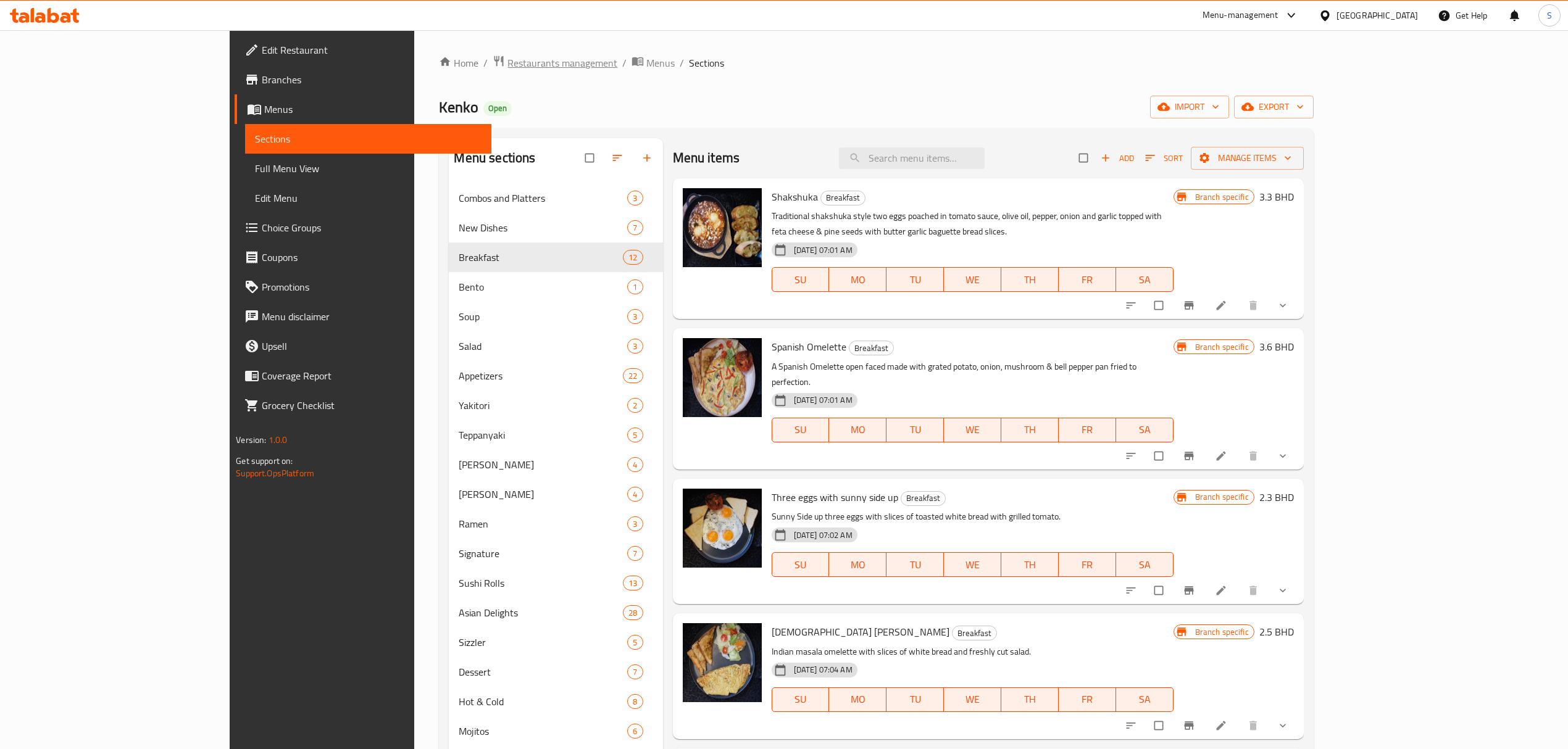
click at [507, 67] on span "Restaurants management" at bounding box center [562, 62] width 110 height 14
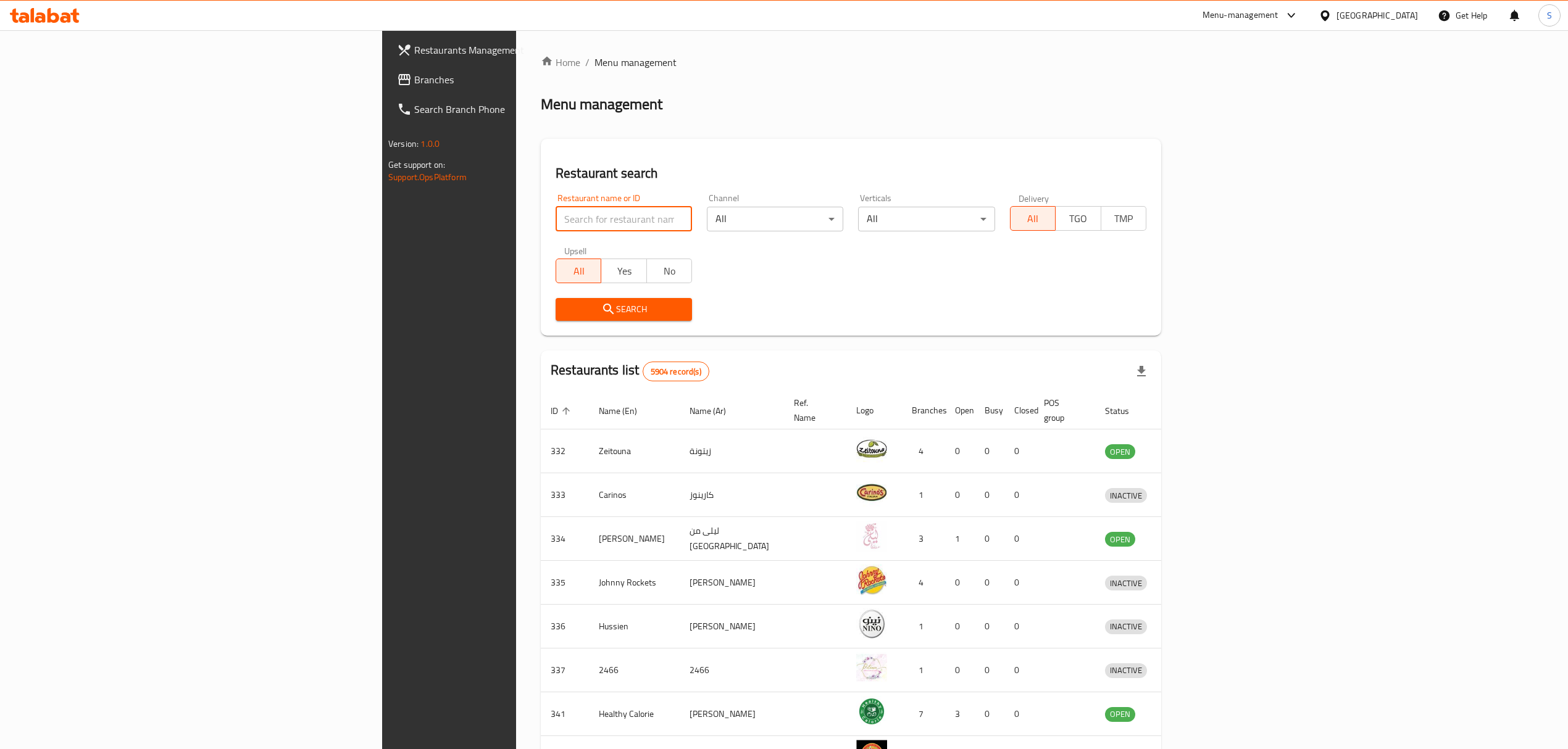
click at [556, 215] on input "search" at bounding box center [624, 219] width 136 height 24
type input "charcoal grill"
click button "Search" at bounding box center [624, 310] width 136 height 23
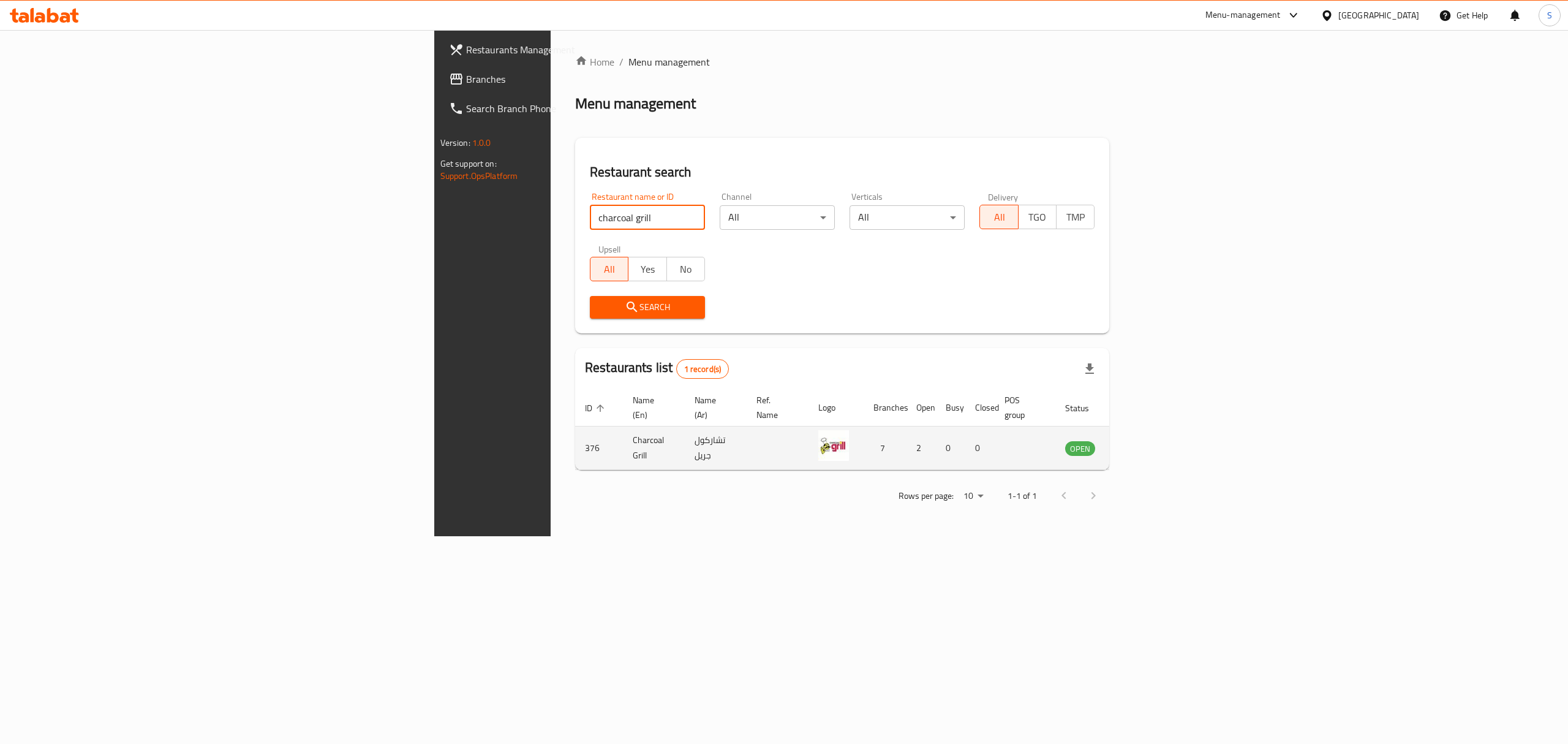
click at [1142, 446] on icon "enhanced table" at bounding box center [1140, 448] width 5 height 5
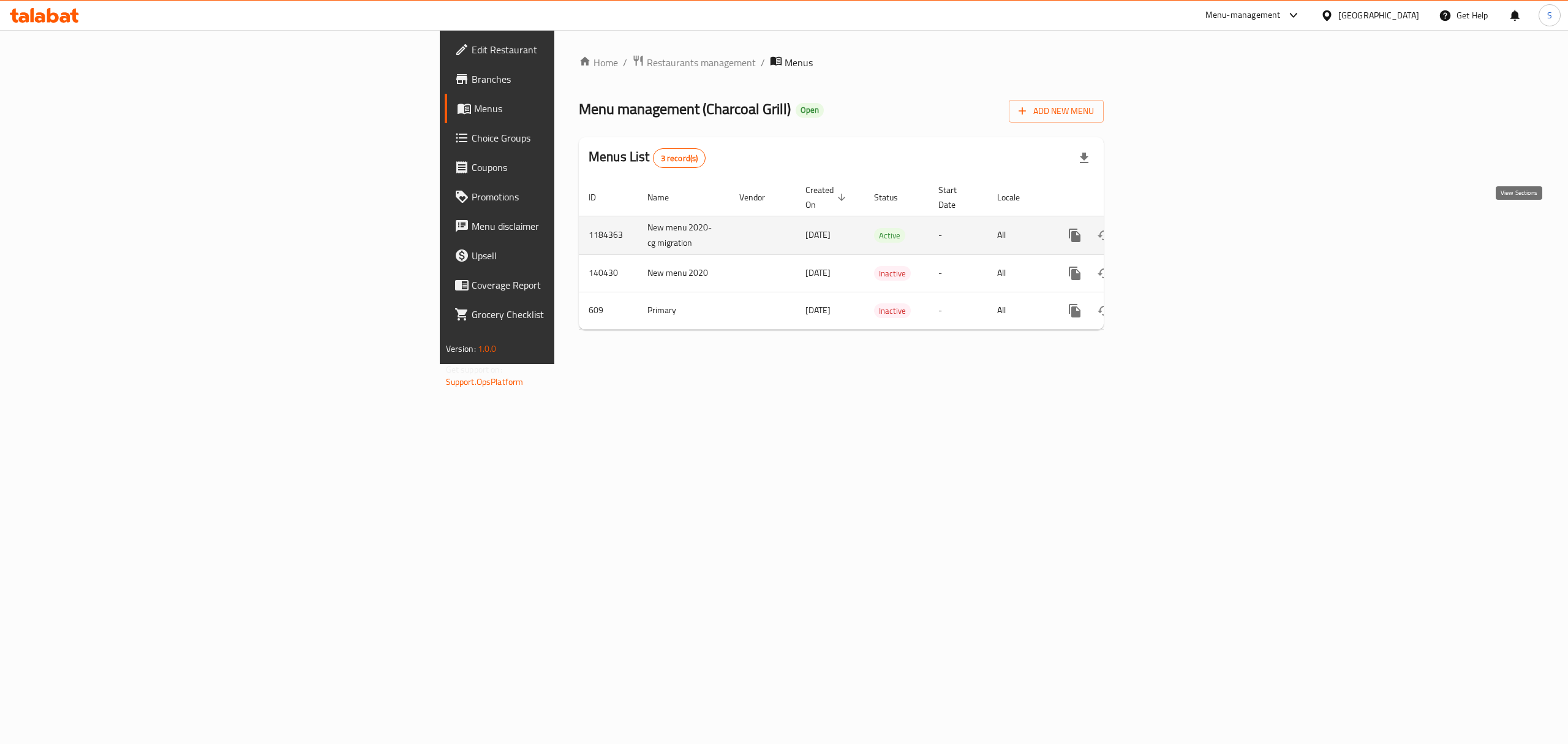
click at [1169, 230] on icon "enhanced table" at bounding box center [1163, 235] width 11 height 11
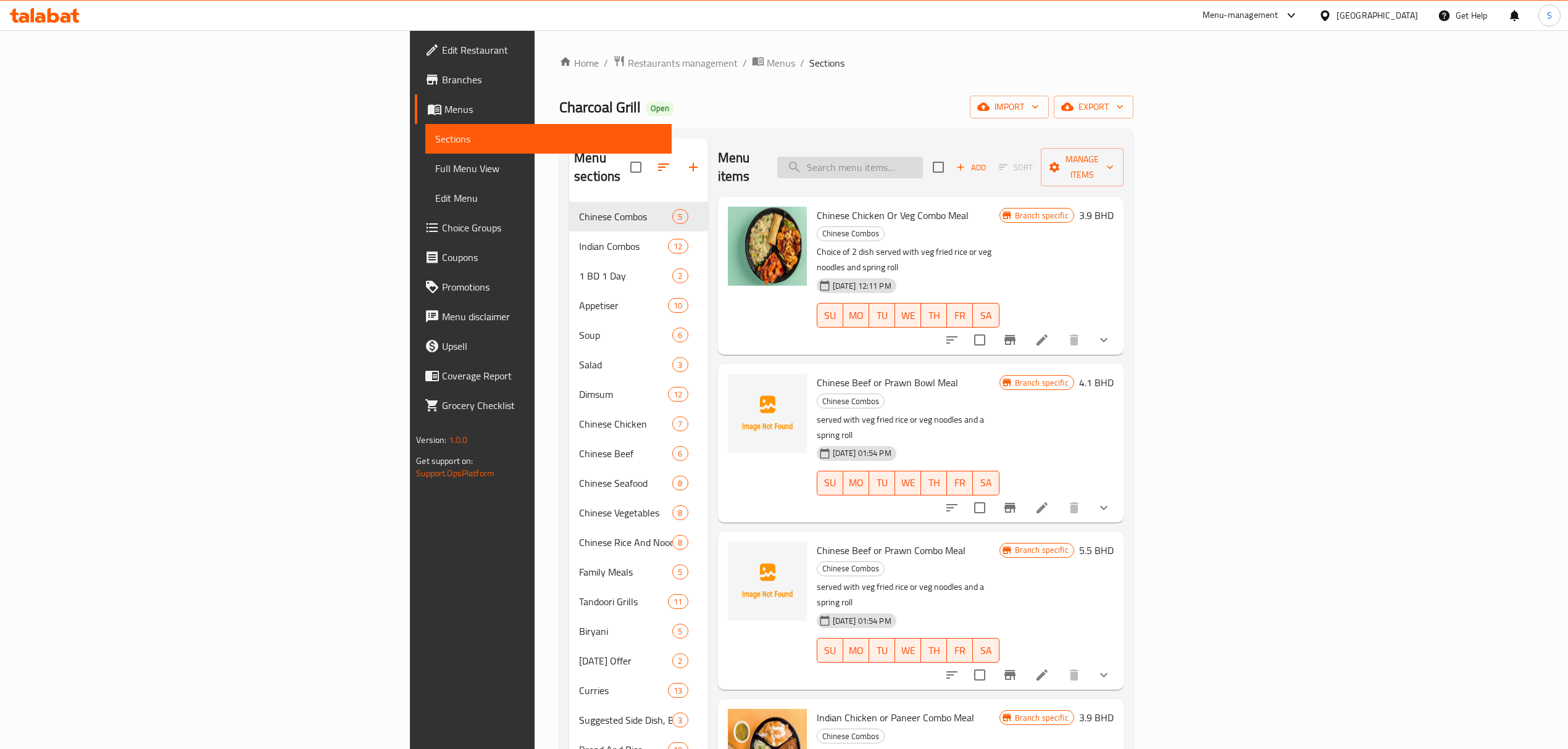
click at [923, 157] on input "search" at bounding box center [850, 167] width 145 height 21
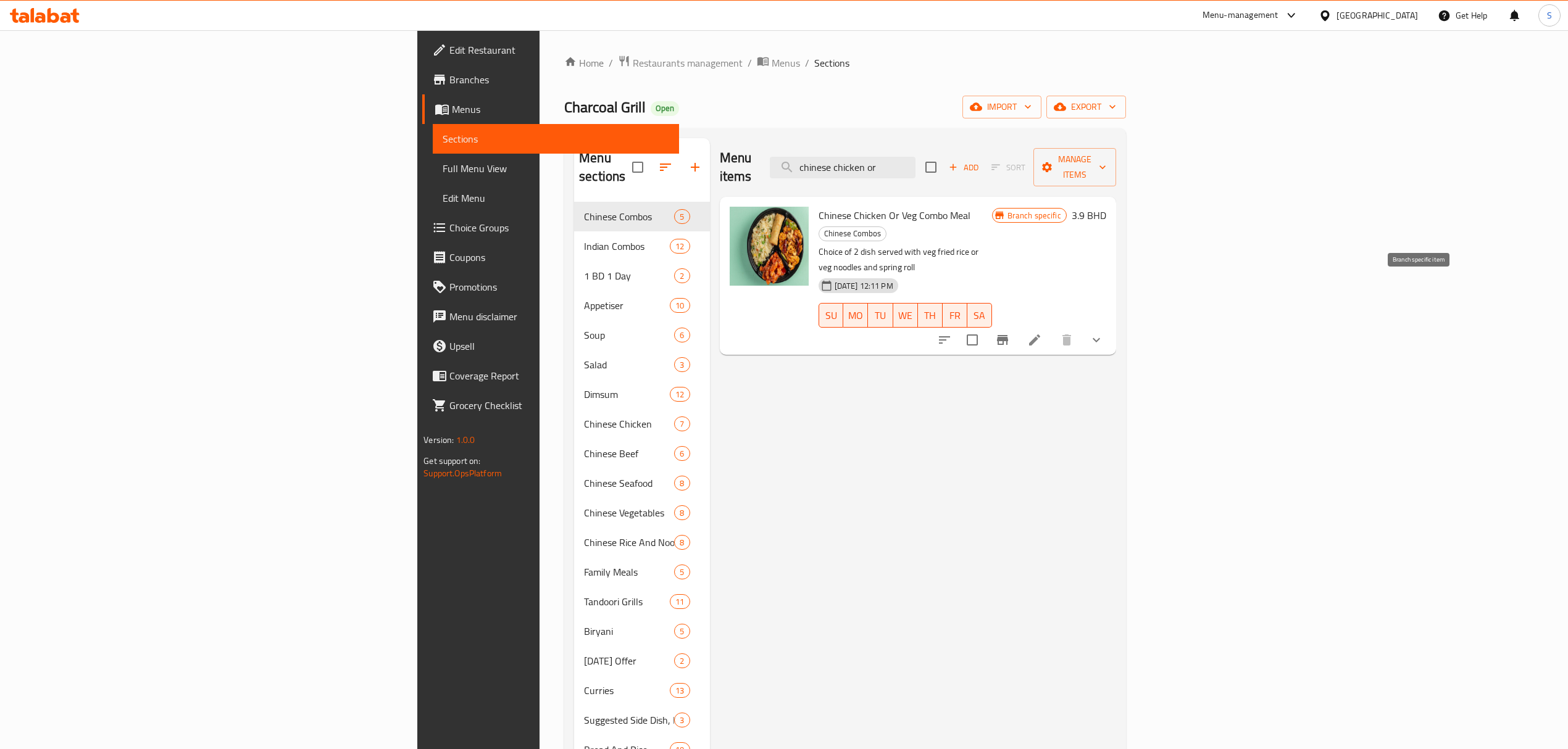
type input "chinese chicken or"
click at [1010, 333] on icon "Branch-specific-item" at bounding box center [1002, 339] width 14 height 14
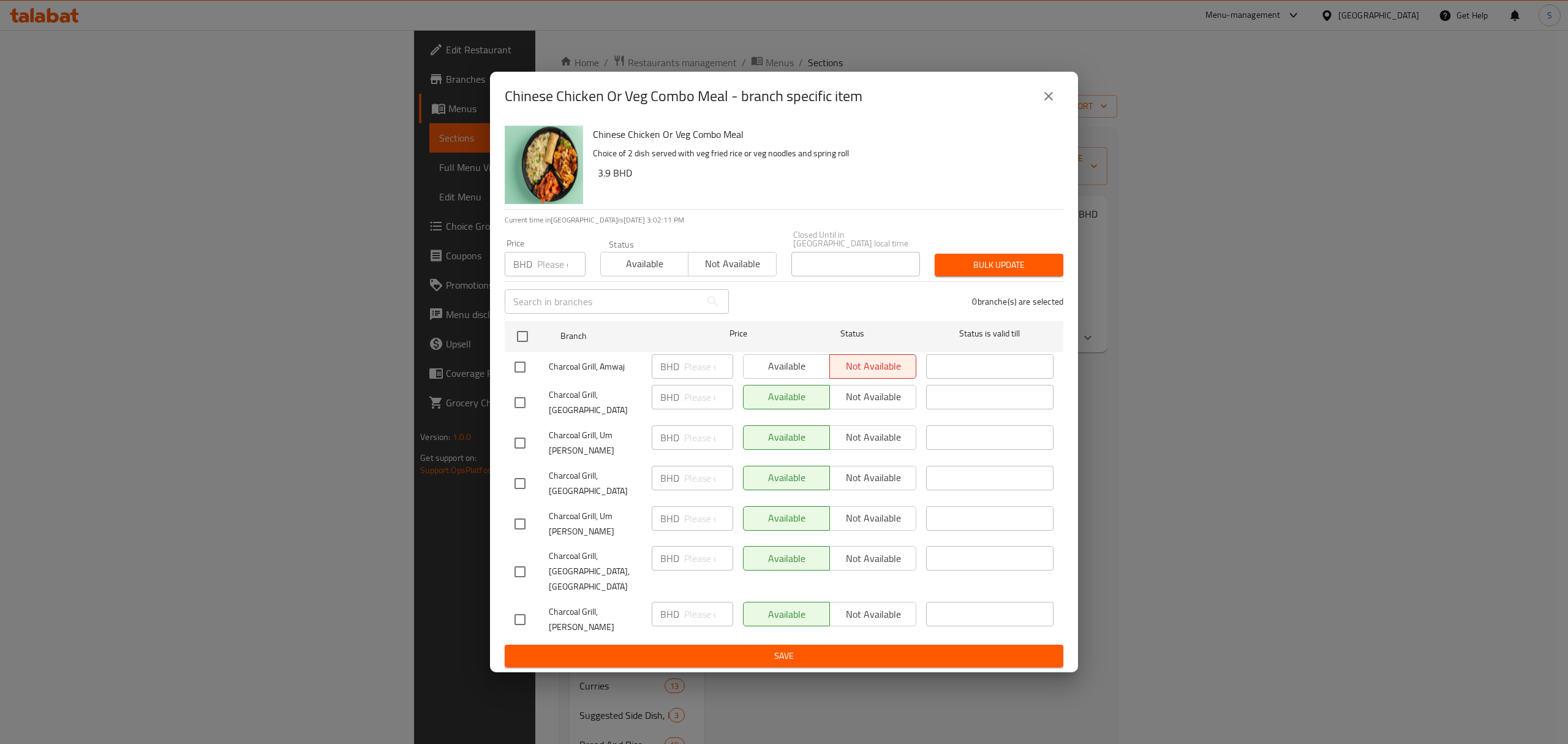
click at [534, 268] on div "BHD Price" at bounding box center [545, 264] width 81 height 24
type input "2.9"
click at [526, 339] on input "checkbox" at bounding box center [522, 336] width 26 height 26
checkbox input "true"
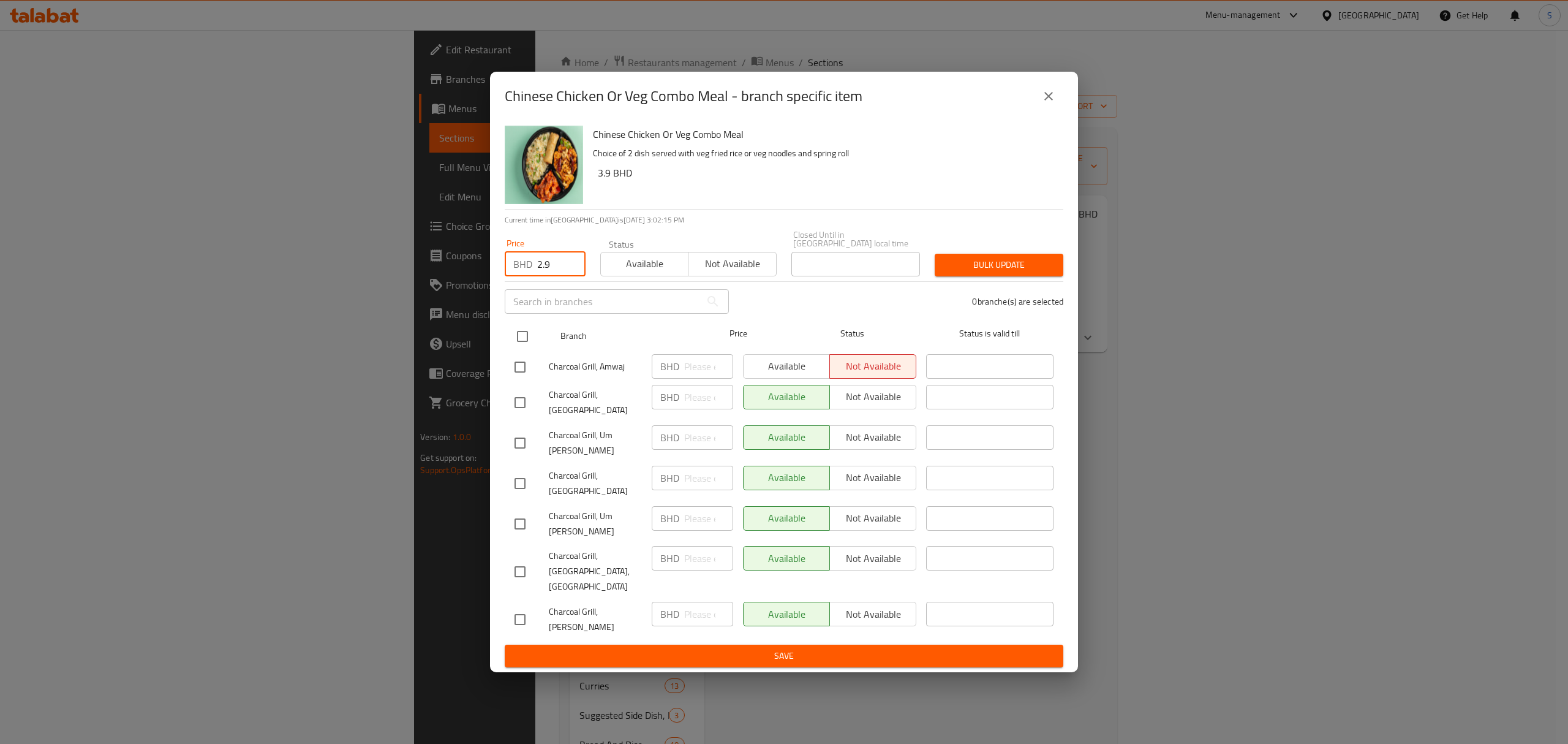
checkbox input "true"
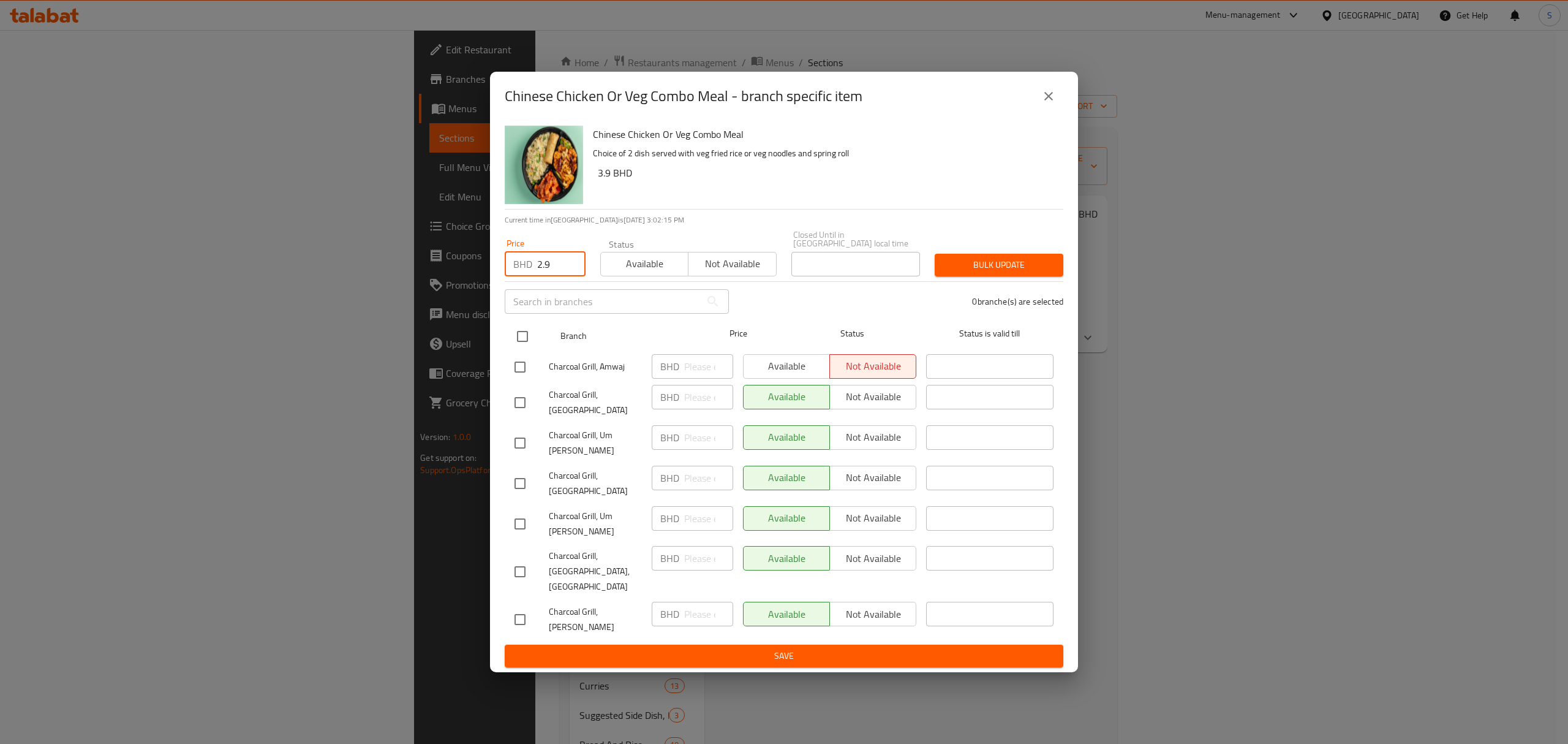
checkbox input "true"
click at [969, 267] on span "Bulk update" at bounding box center [999, 265] width 109 height 15
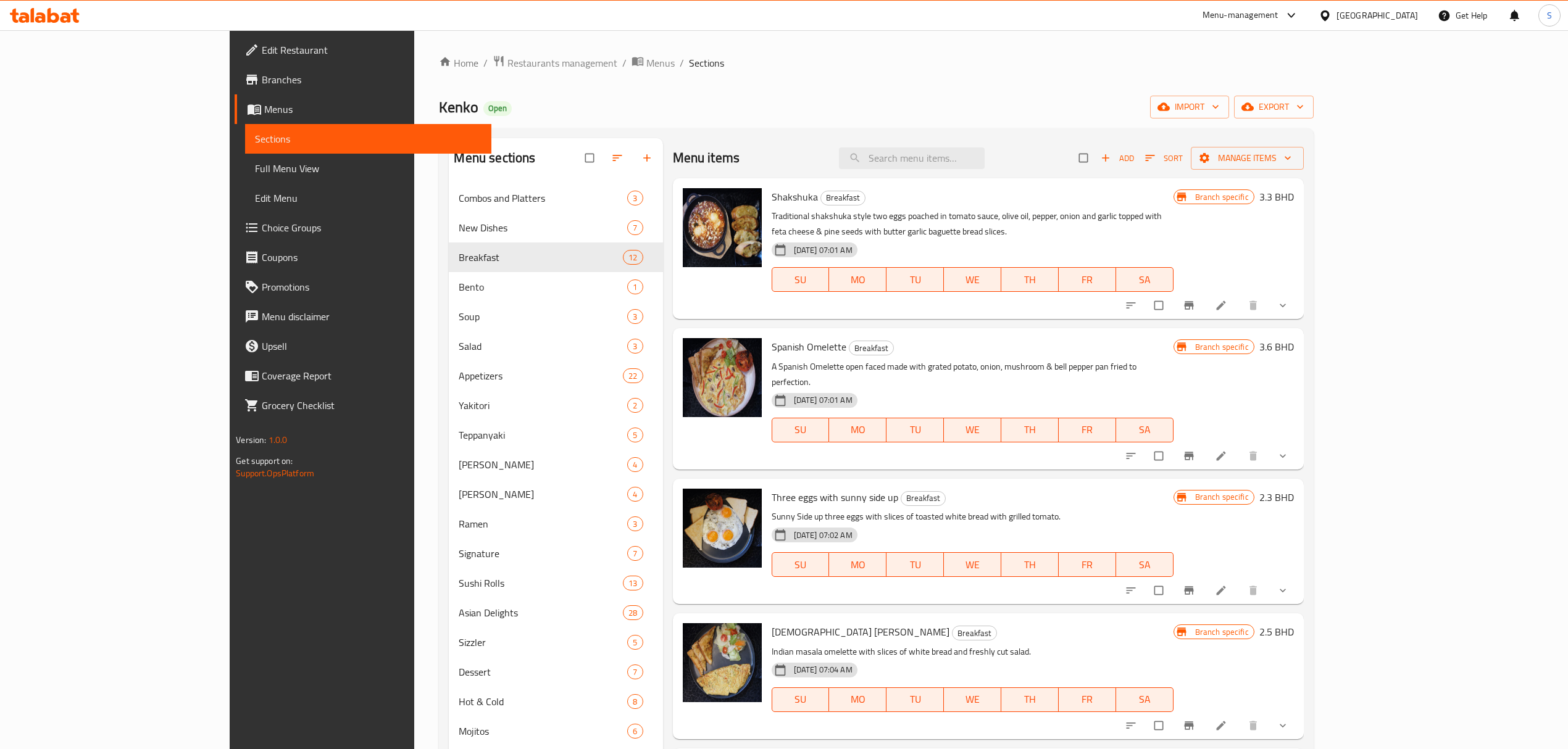
click at [1276, 11] on div "Menu-management" at bounding box center [1241, 15] width 76 height 14
click at [1210, 77] on div "Agent Campaigns Center" at bounding box center [1223, 84] width 93 height 14
